Goal: Task Accomplishment & Management: Use online tool/utility

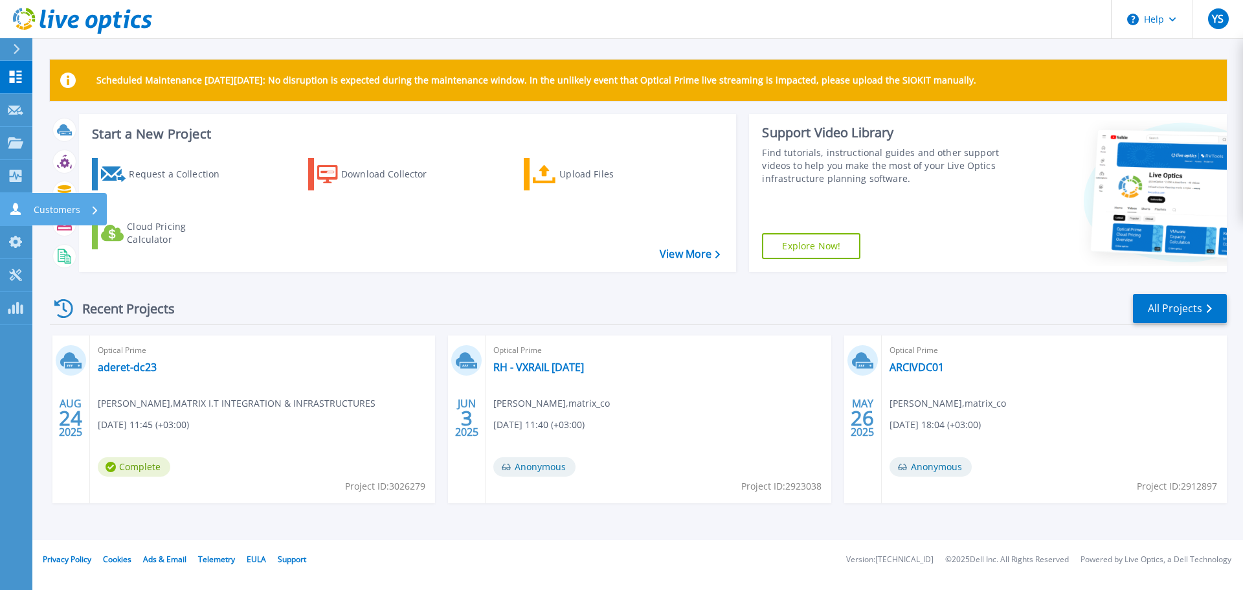
click at [65, 208] on p "Customers" at bounding box center [57, 210] width 47 height 34
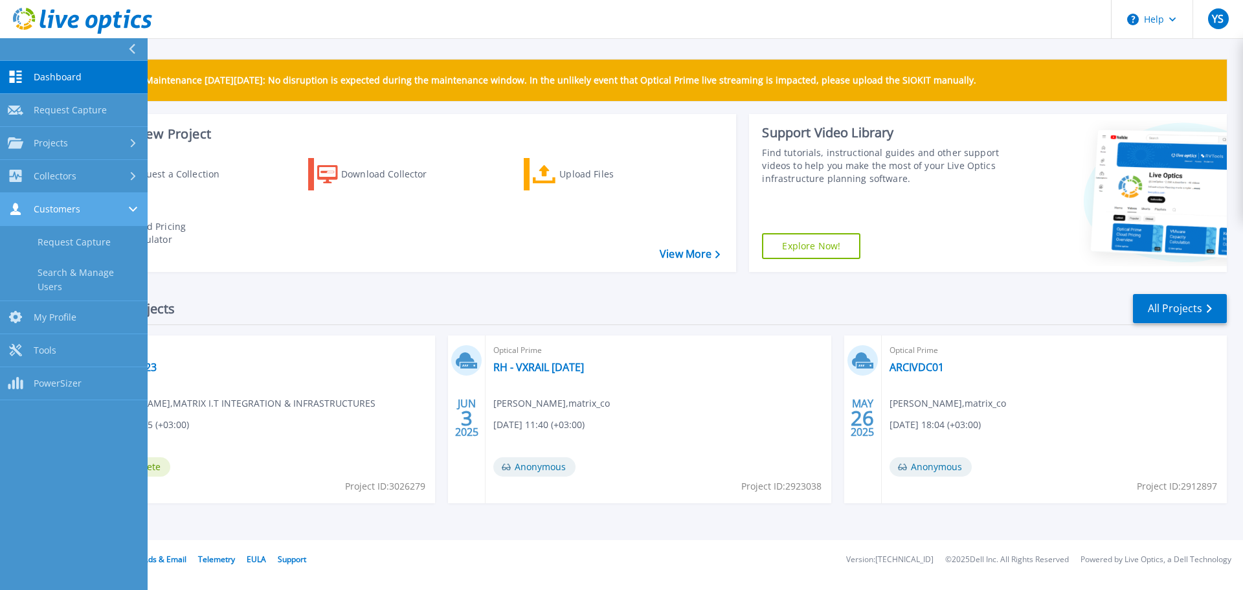
click at [51, 210] on span "Customers" at bounding box center [57, 209] width 47 height 12
click at [511, 535] on div "Recent Projects All Projects AUG 24 2025 Optical Prime aderet-dc23 Yosi Sasson …" at bounding box center [638, 410] width 1177 height 257
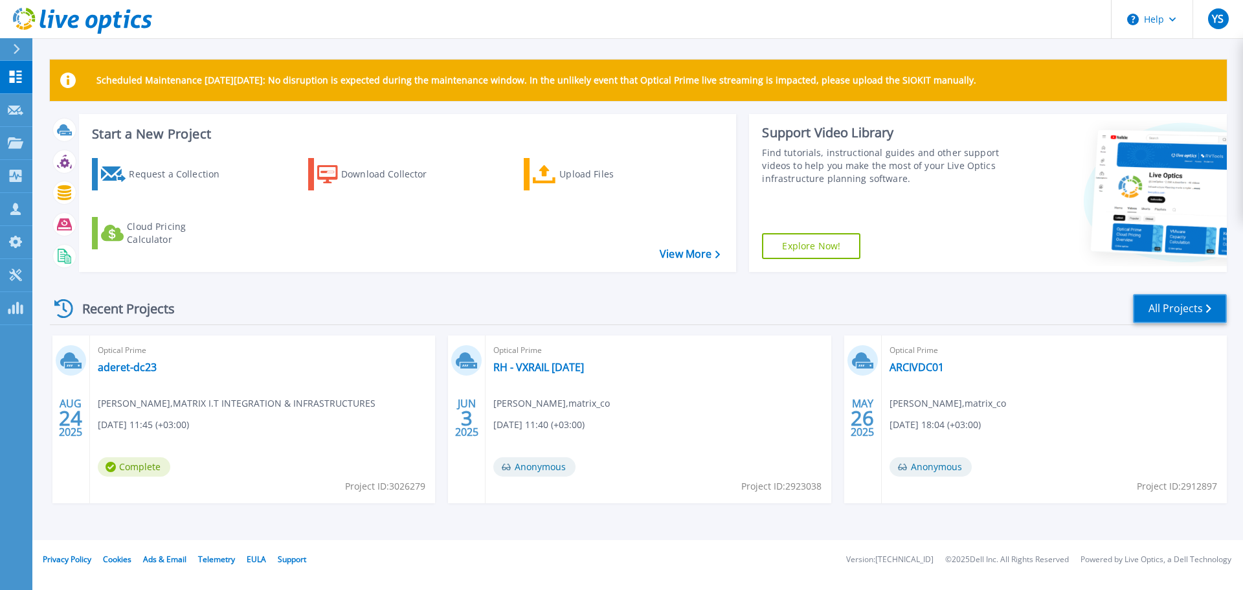
click at [1162, 301] on link "All Projects" at bounding box center [1180, 308] width 94 height 29
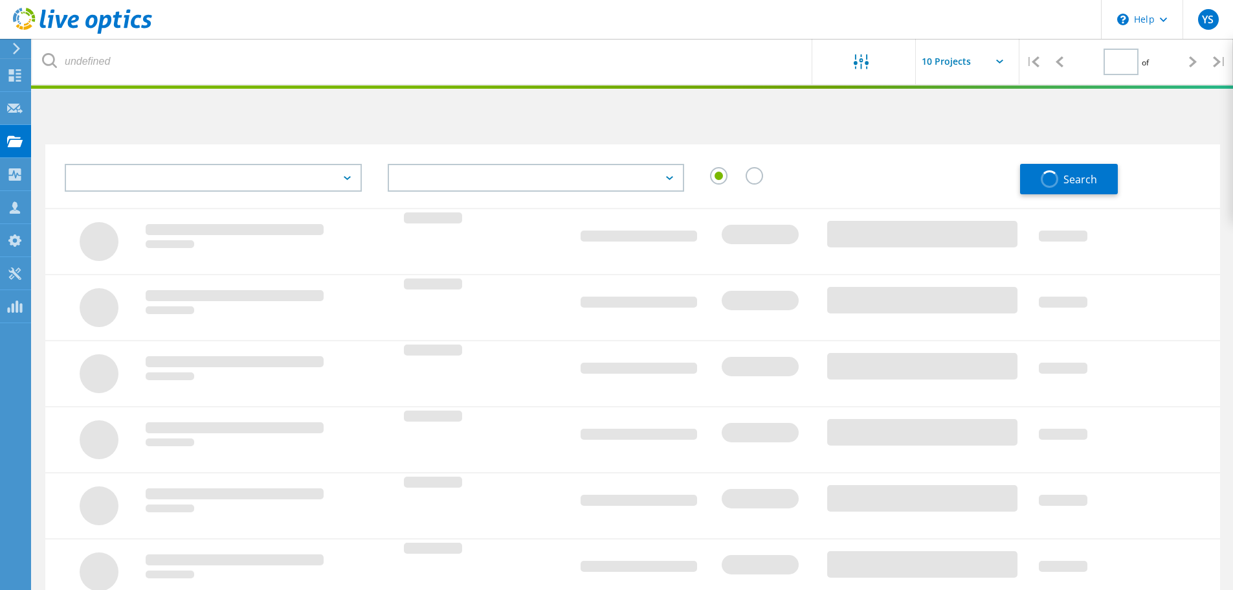
type input "1"
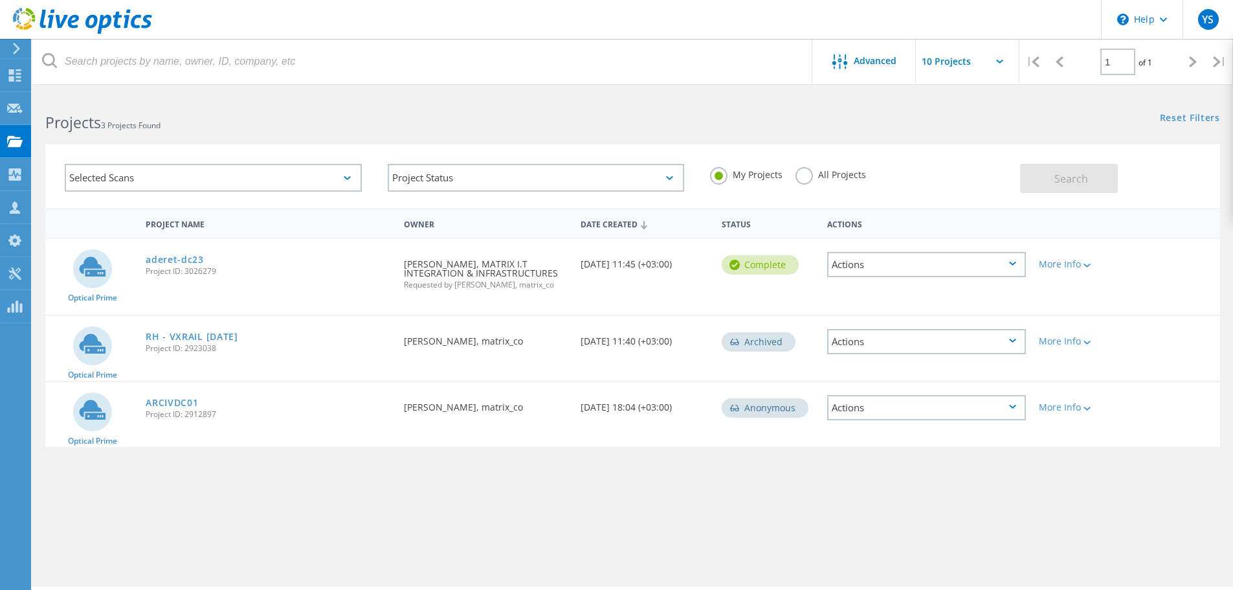
click at [346, 178] on icon at bounding box center [347, 178] width 7 height 4
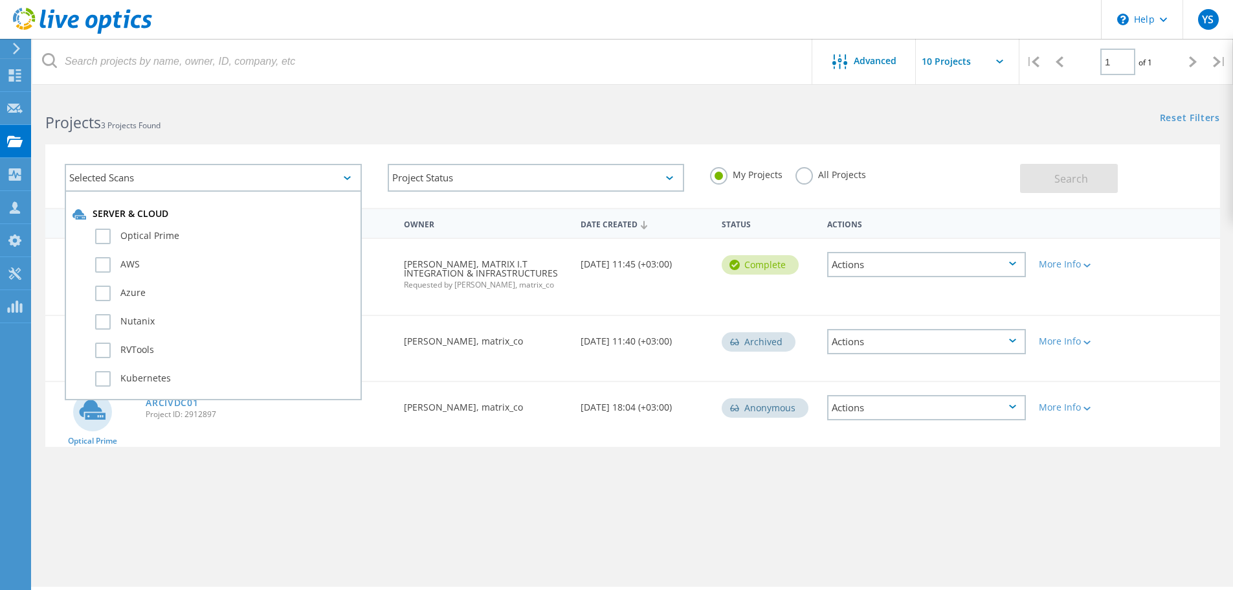
click at [346, 178] on icon at bounding box center [347, 178] width 7 height 4
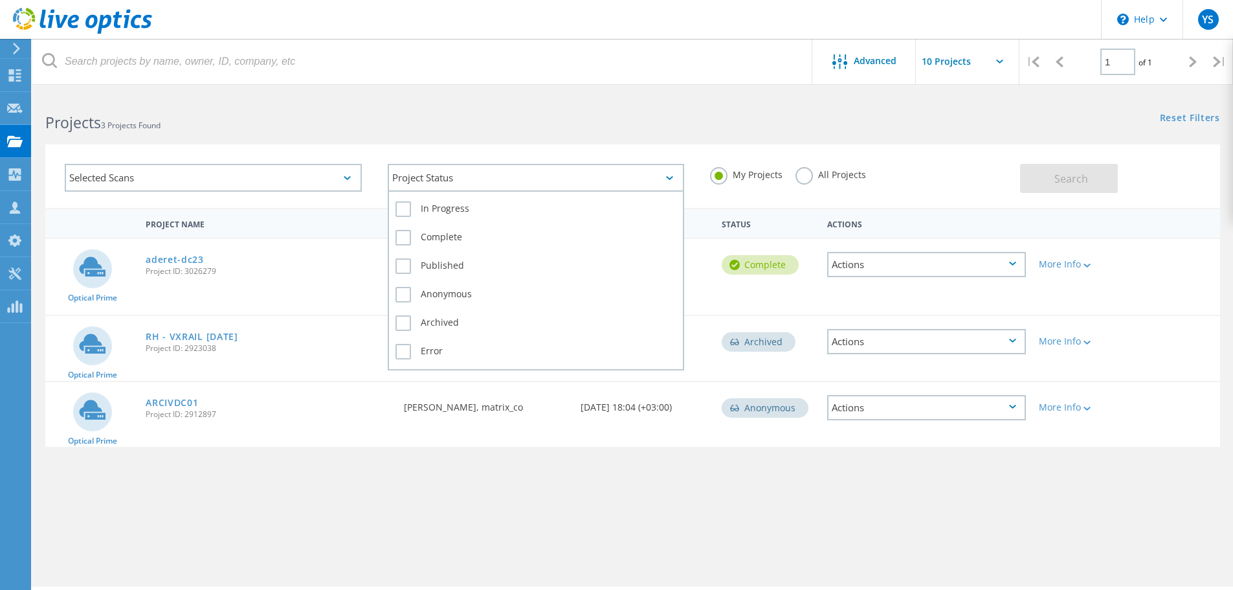
click at [490, 170] on div "Project Status" at bounding box center [536, 178] width 297 height 28
click at [488, 172] on div "Project Status" at bounding box center [536, 178] width 297 height 28
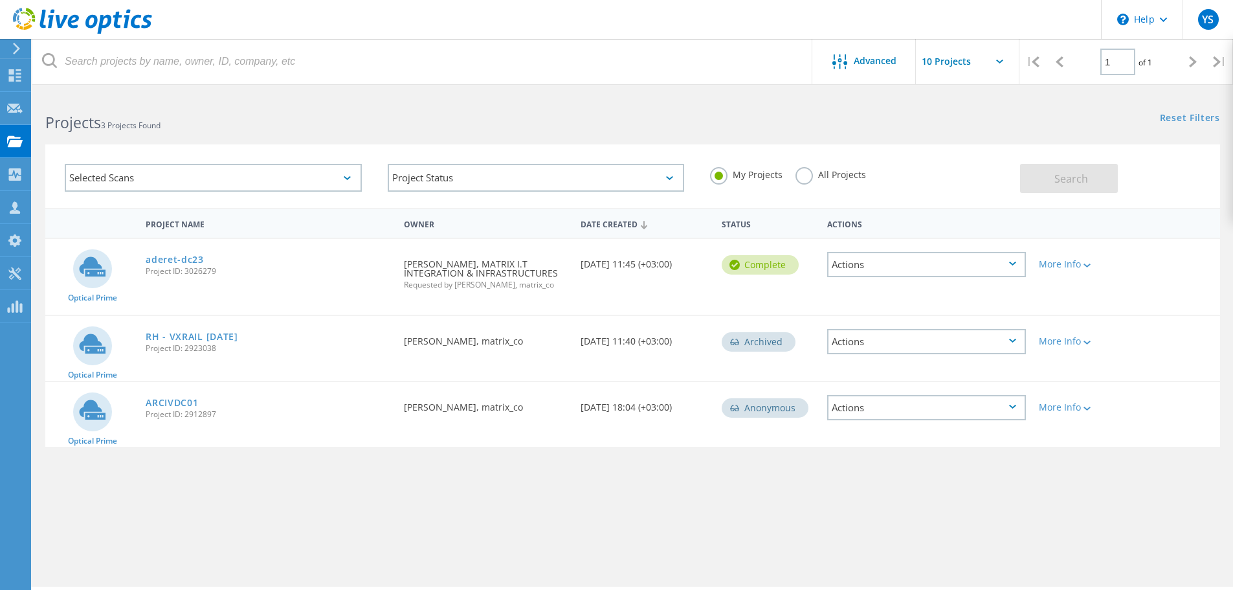
click at [501, 138] on div "Selected Scans Project Status In Progress Complete Published Anonymous Archived…" at bounding box center [632, 168] width 1201 height 80
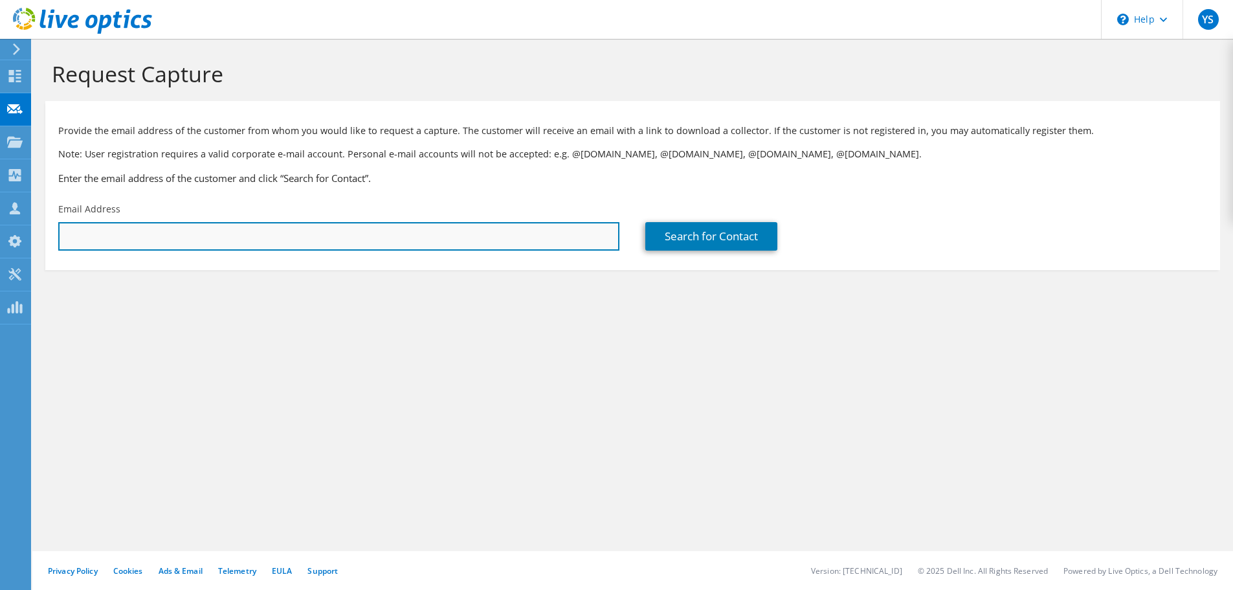
click at [210, 235] on input "text" at bounding box center [338, 236] width 561 height 28
click at [527, 238] on input "text" at bounding box center [338, 236] width 561 height 28
paste input "kfirb@afeka.ac.il"
type input "kfirb@afeka.ac.il"
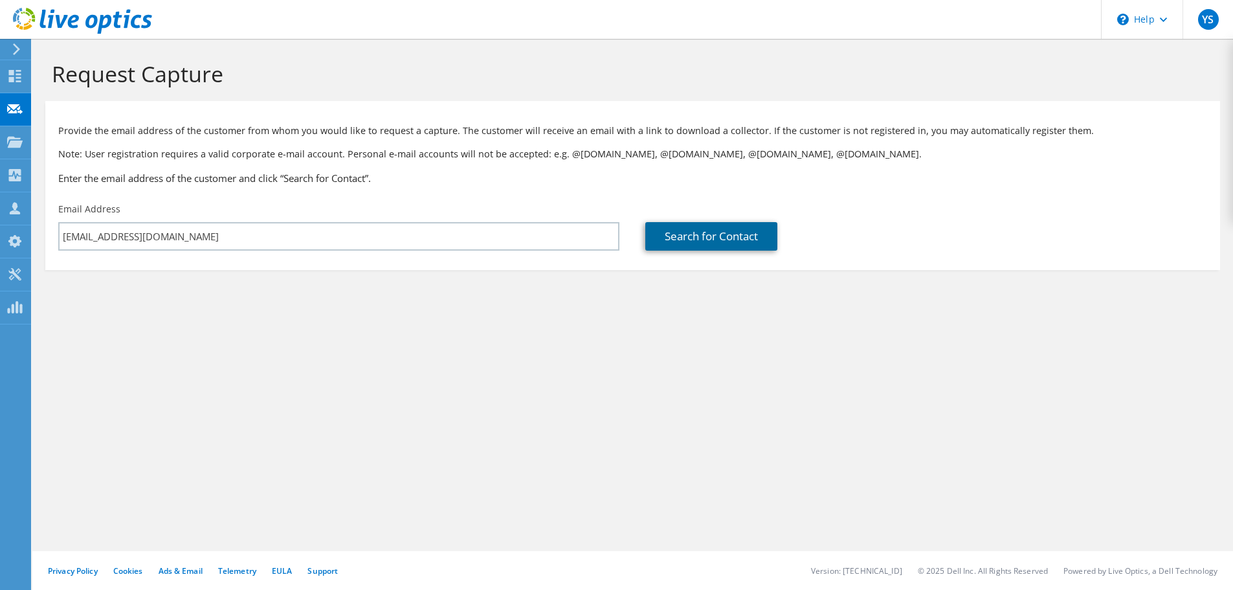
click at [737, 240] on link "Search for Contact" at bounding box center [712, 236] width 132 height 28
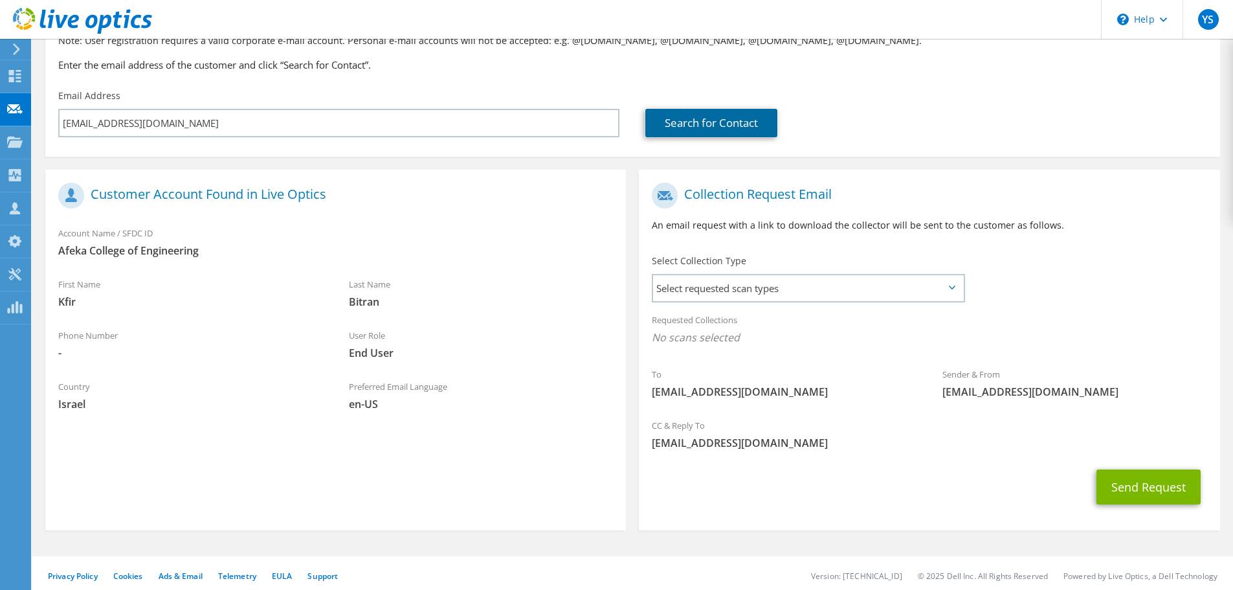
scroll to position [118, 0]
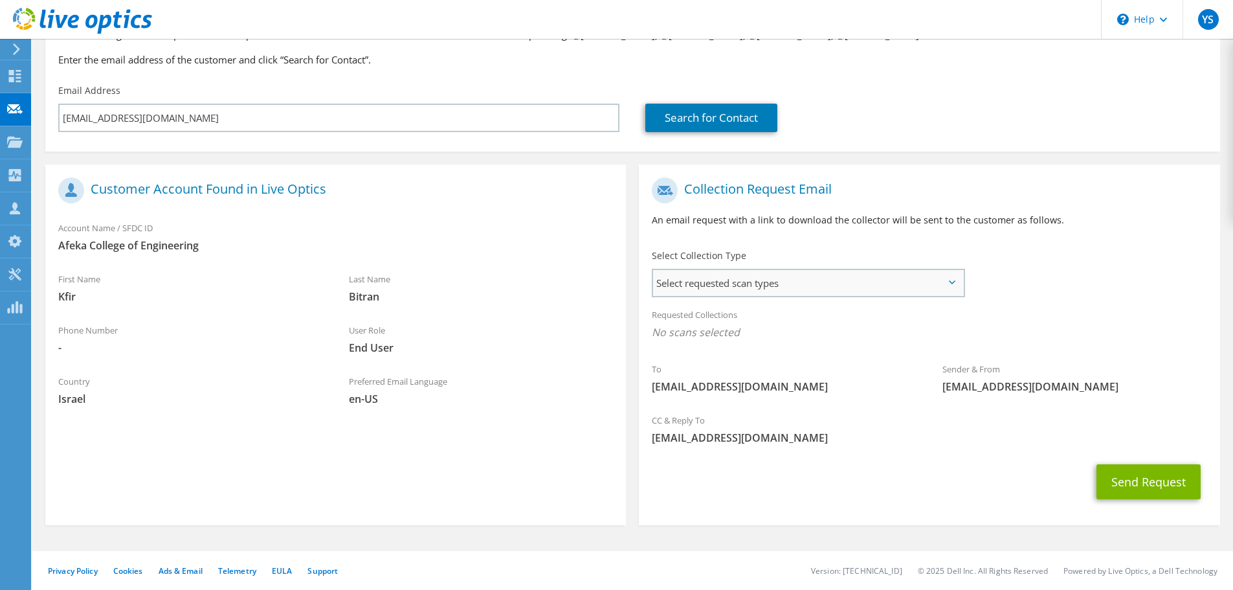
click at [806, 279] on span "Select requested scan types" at bounding box center [808, 283] width 310 height 26
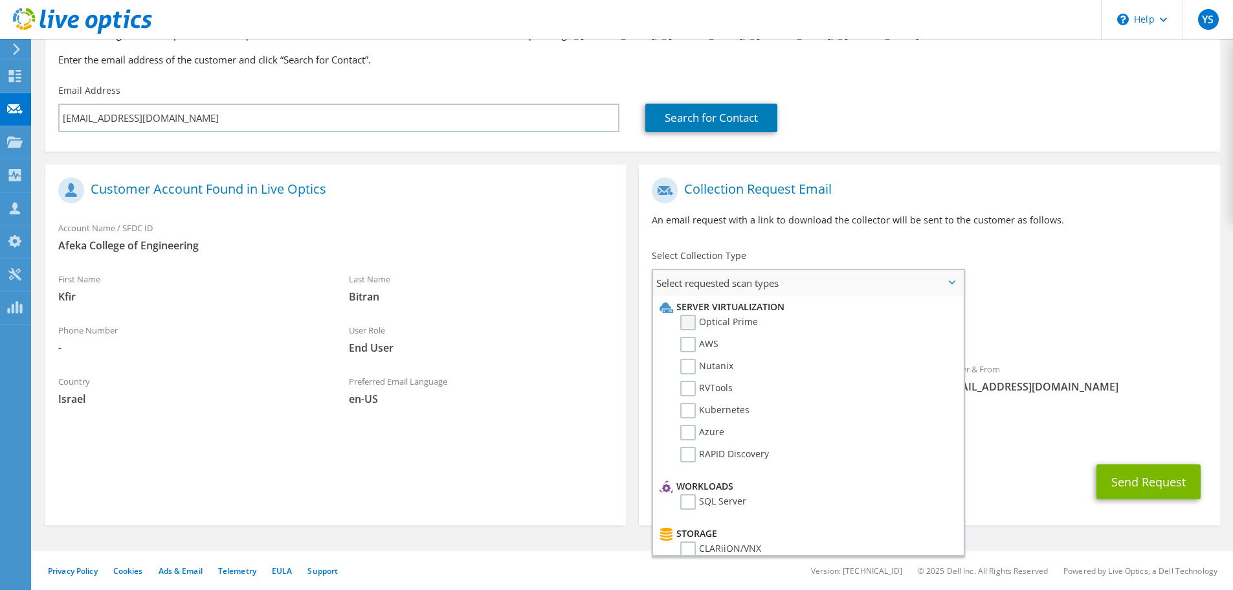
click at [703, 322] on label "Optical Prime" at bounding box center [719, 323] width 78 height 16
click at [0, 0] on input "Optical Prime" at bounding box center [0, 0] width 0 height 0
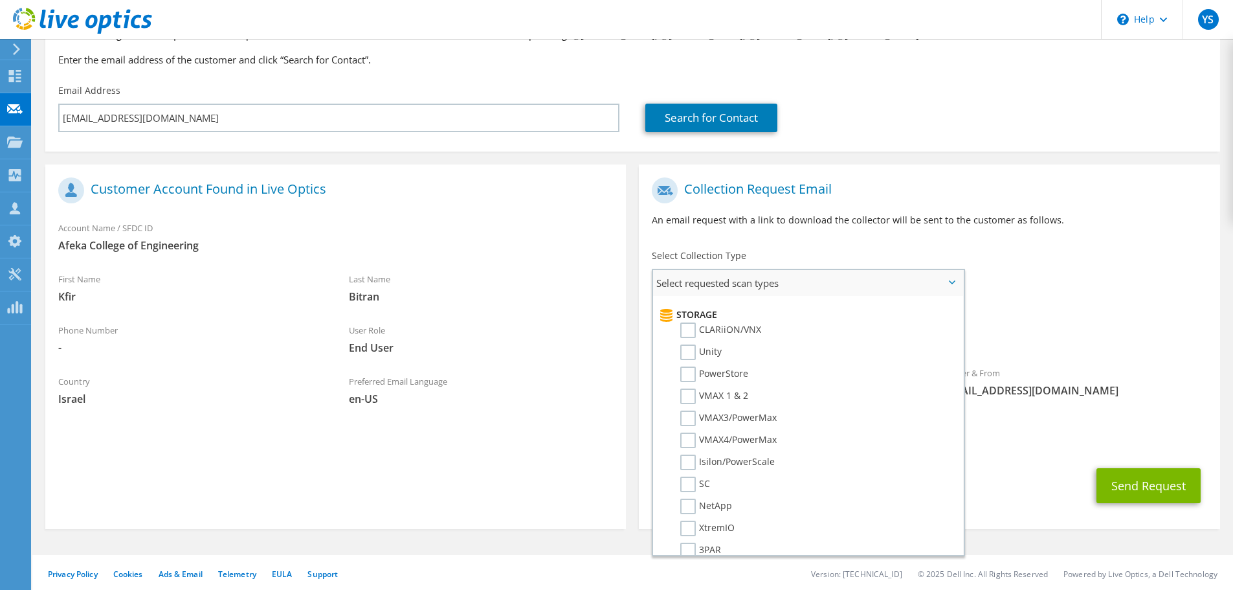
scroll to position [259, 0]
click at [697, 464] on label "NetApp" at bounding box center [706, 466] width 52 height 16
click at [0, 0] on input "NetApp" at bounding box center [0, 0] width 0 height 0
click at [1068, 296] on div "To kfirb@afeka.ac.il Sender & From liveoptics@liveoptics.com" at bounding box center [929, 291] width 581 height 240
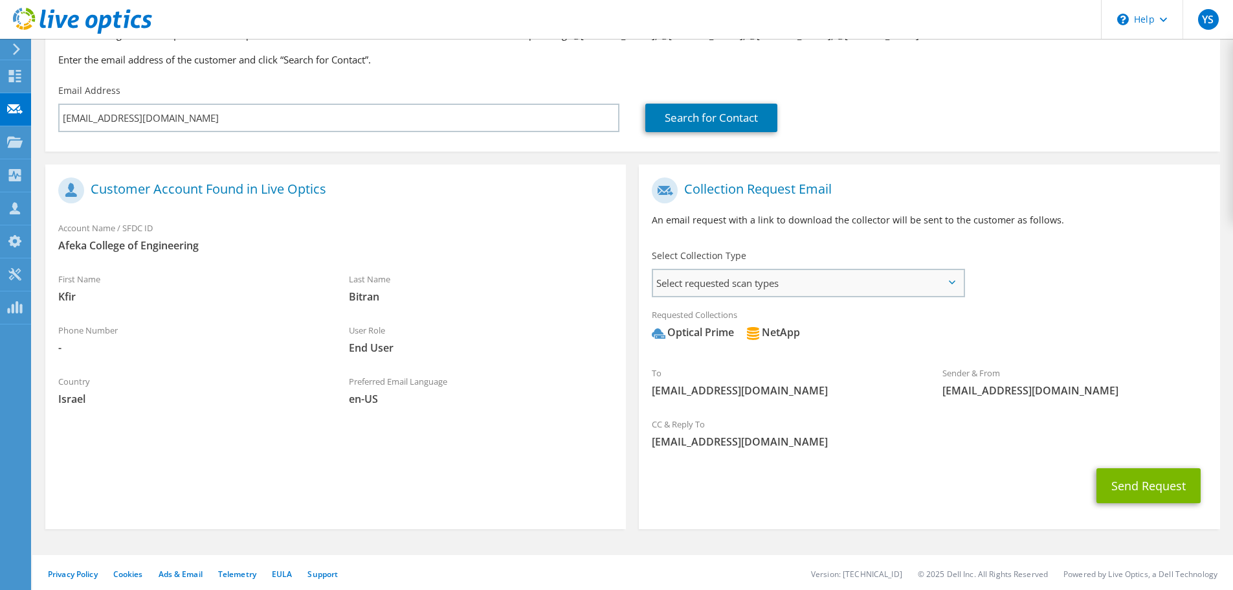
click at [779, 286] on span "Select requested scan types" at bounding box center [808, 283] width 310 height 26
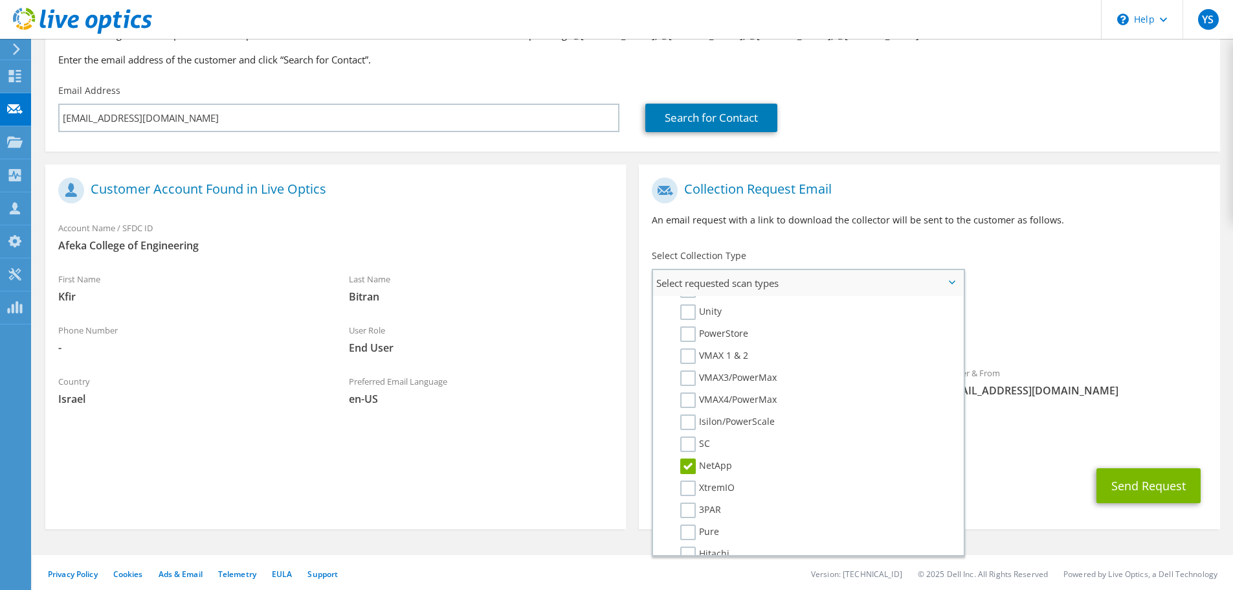
click at [687, 468] on label "NetApp" at bounding box center [706, 466] width 52 height 16
click at [0, 0] on input "NetApp" at bounding box center [0, 0] width 0 height 0
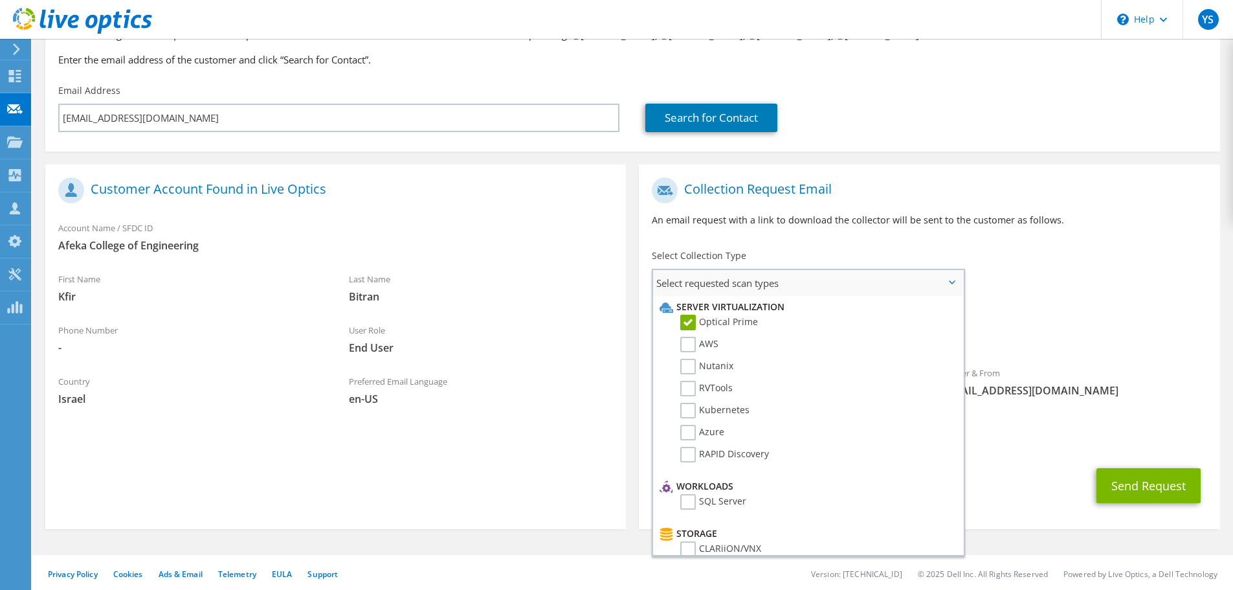
click at [691, 322] on label "Optical Prime" at bounding box center [719, 323] width 78 height 16
click at [0, 0] on input "Optical Prime" at bounding box center [0, 0] width 0 height 0
click at [1093, 333] on span "No scans selected" at bounding box center [929, 332] width 555 height 14
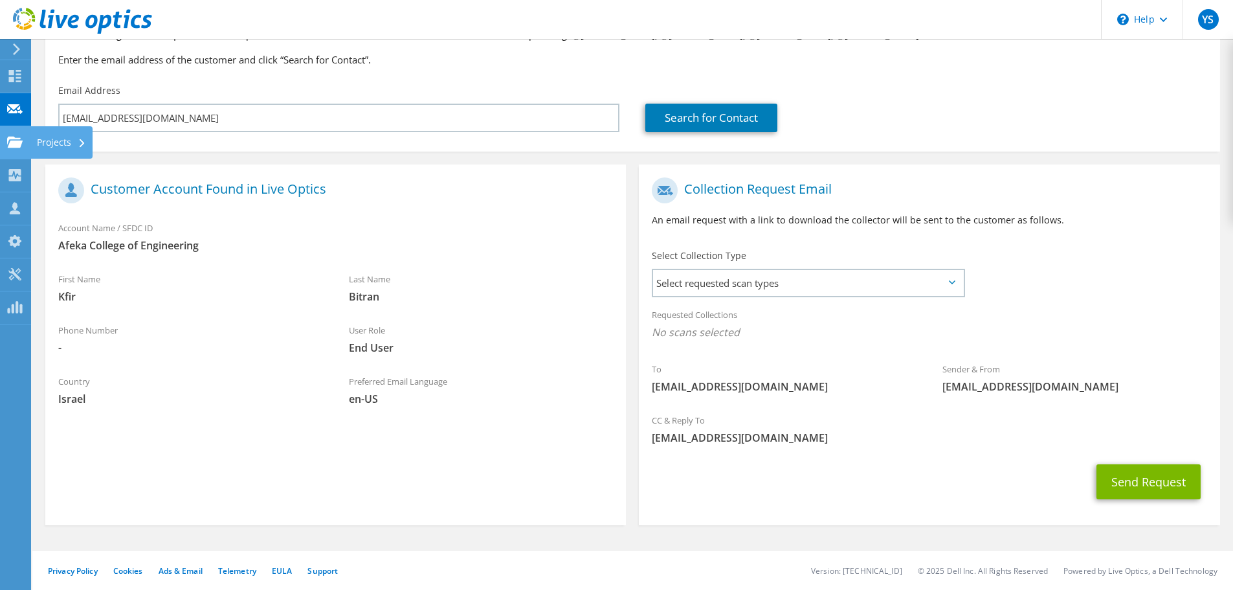
click at [12, 141] on use at bounding box center [15, 141] width 16 height 11
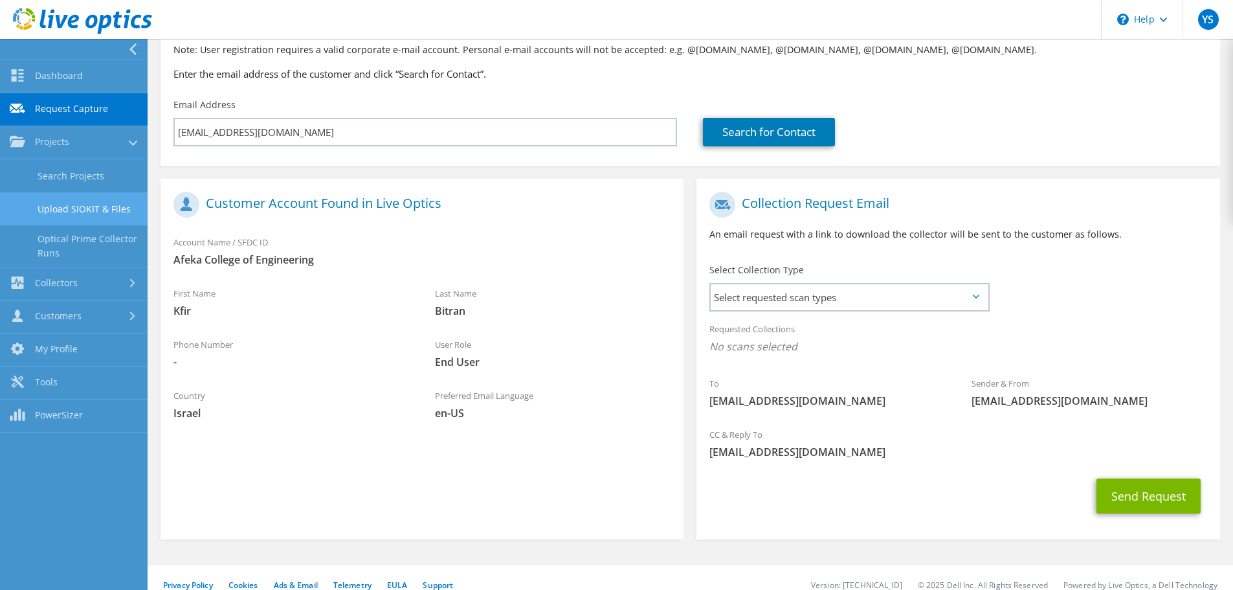
click at [105, 208] on link "Upload SIOKIT & Files" at bounding box center [74, 208] width 148 height 33
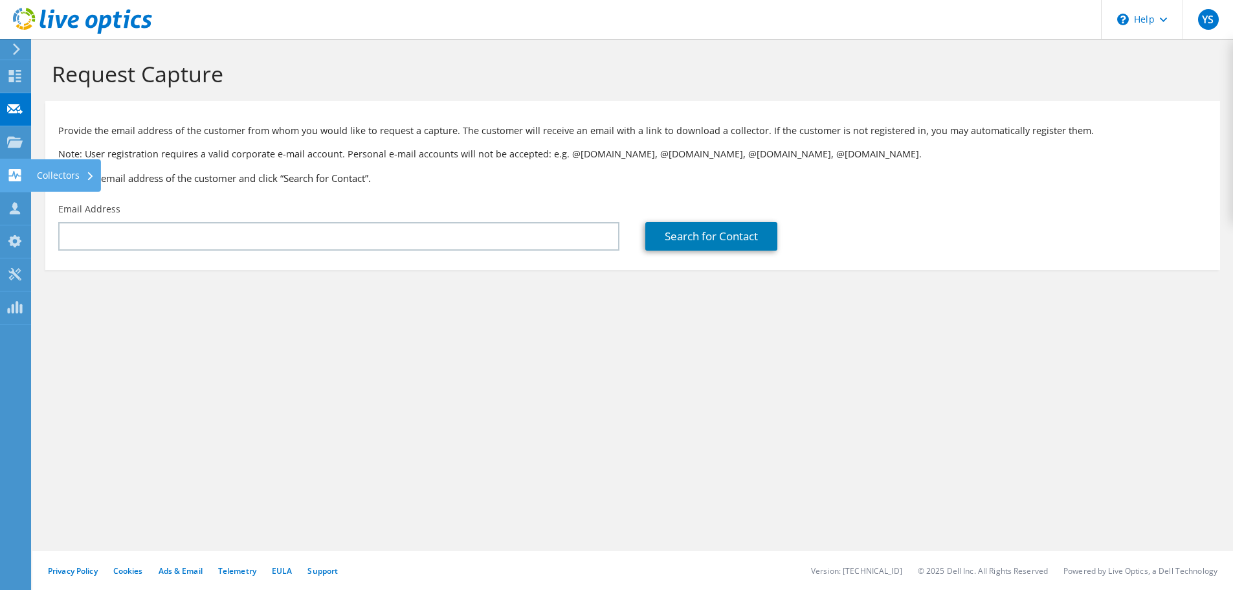
click at [15, 174] on icon at bounding box center [15, 175] width 16 height 12
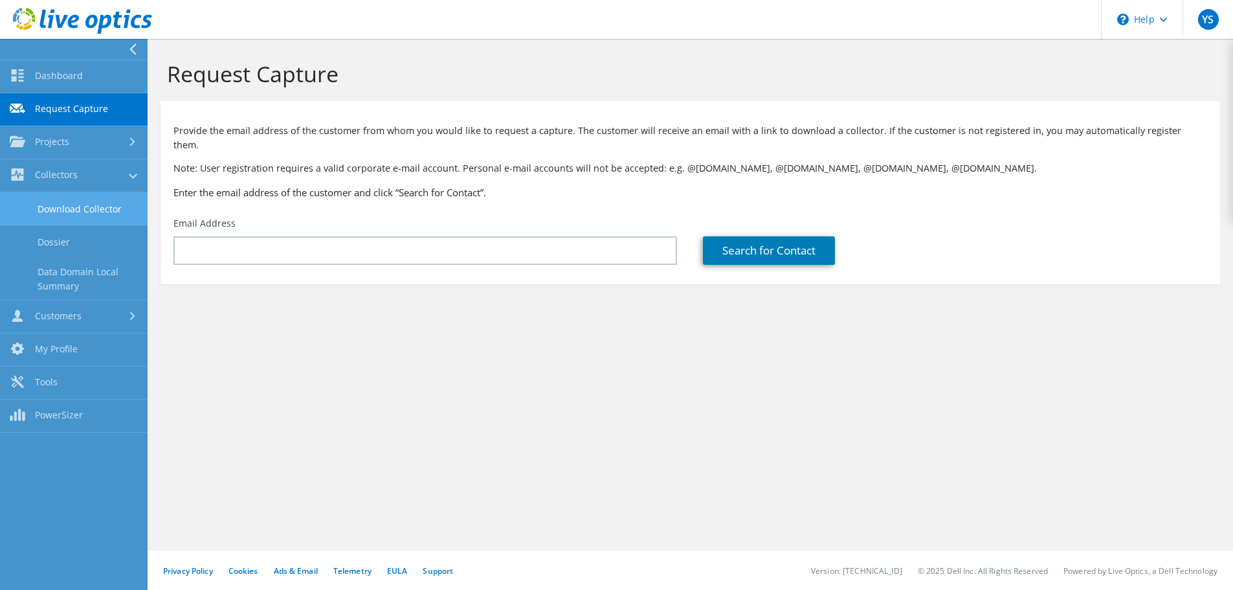
click at [82, 209] on link "Download Collector" at bounding box center [74, 208] width 148 height 33
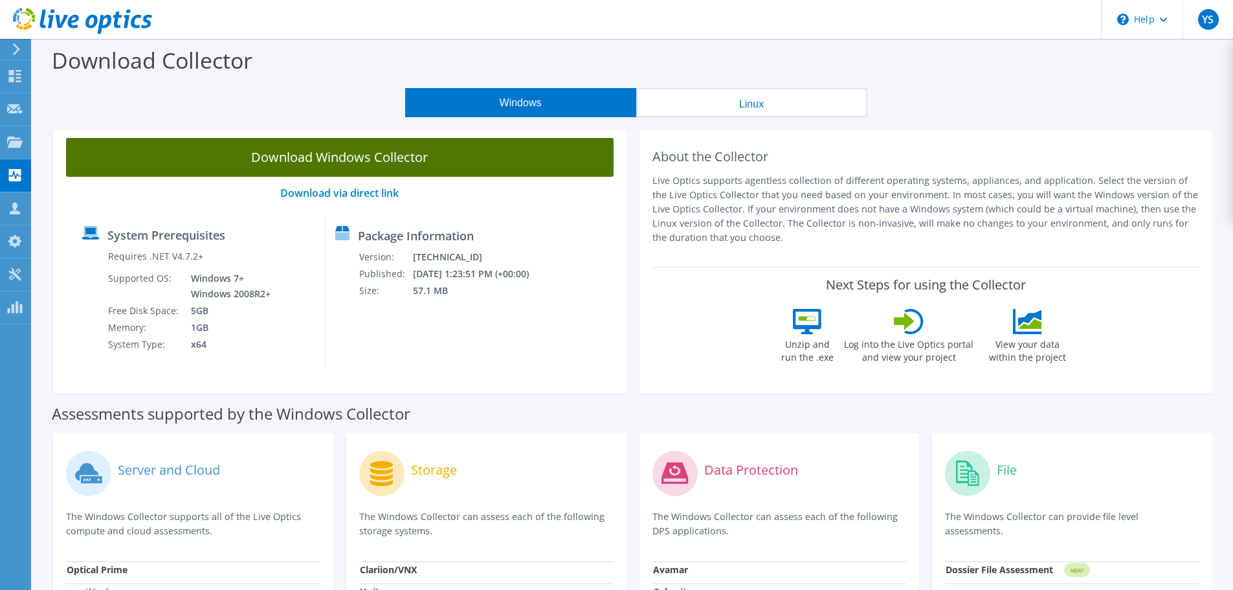
click at [348, 160] on link "Download Windows Collector" at bounding box center [340, 157] width 548 height 39
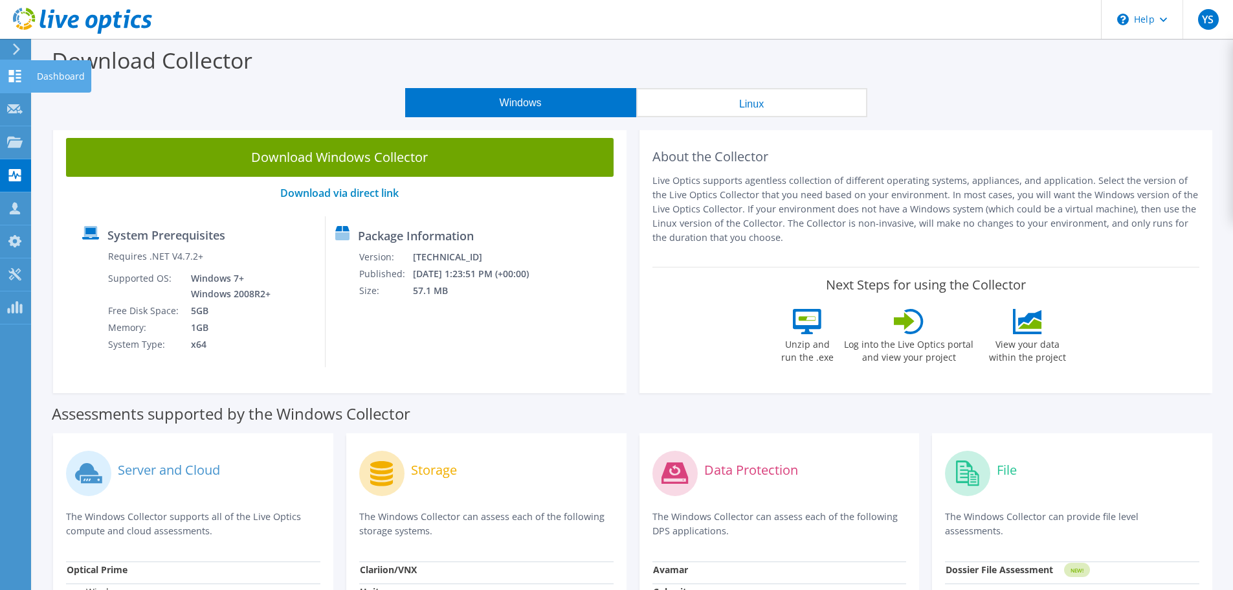
click at [19, 79] on icon at bounding box center [15, 76] width 16 height 12
